Goal: Task Accomplishment & Management: Complete application form

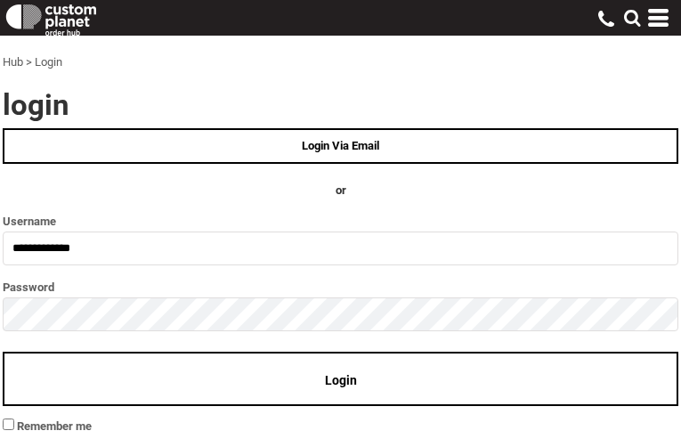
type input "**********"
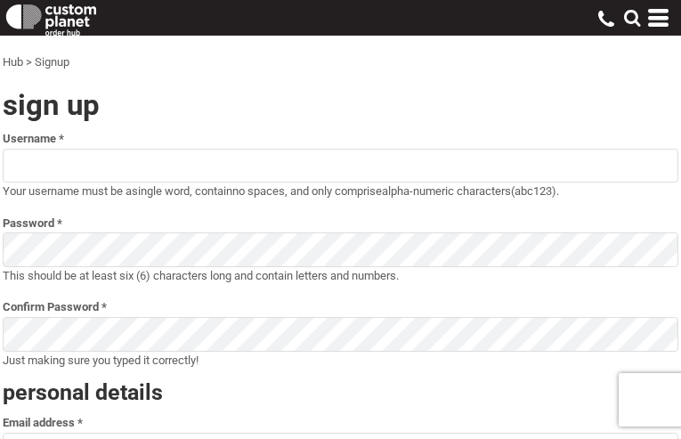
select select
type input "**********"
select select "*******"
